Goal: Transaction & Acquisition: Book appointment/travel/reservation

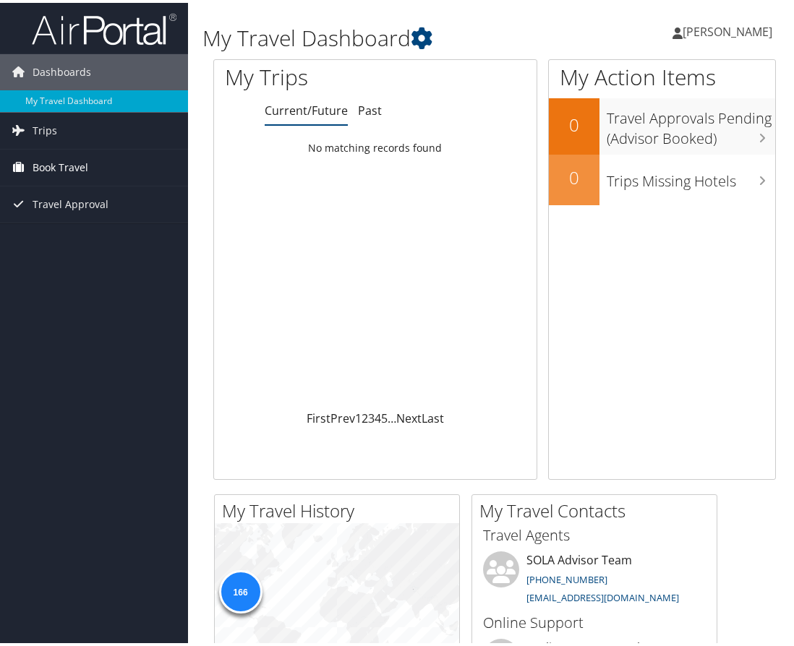
click at [118, 183] on link "Book Travel" at bounding box center [94, 165] width 188 height 36
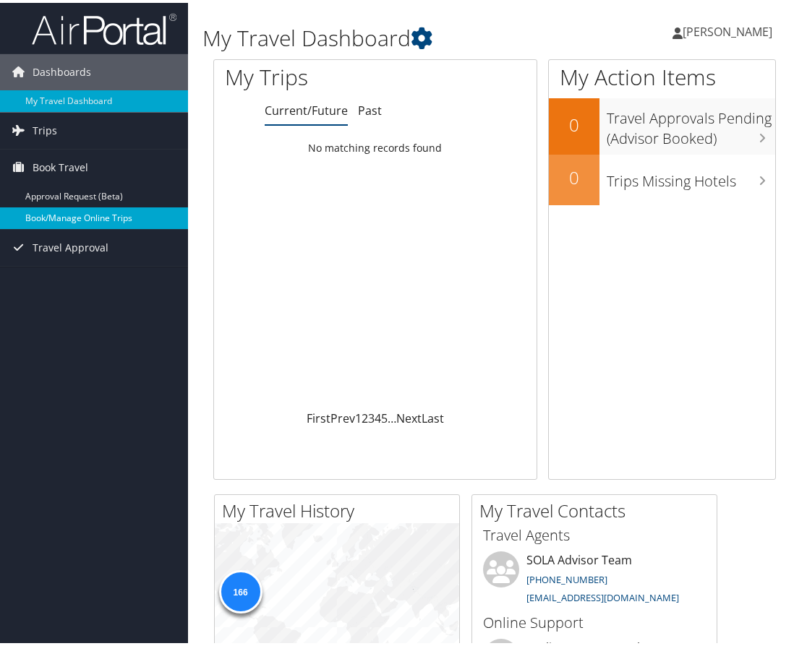
click at [54, 226] on link "Book/Manage Online Trips" at bounding box center [94, 216] width 188 height 22
